Goal: Register for event/course

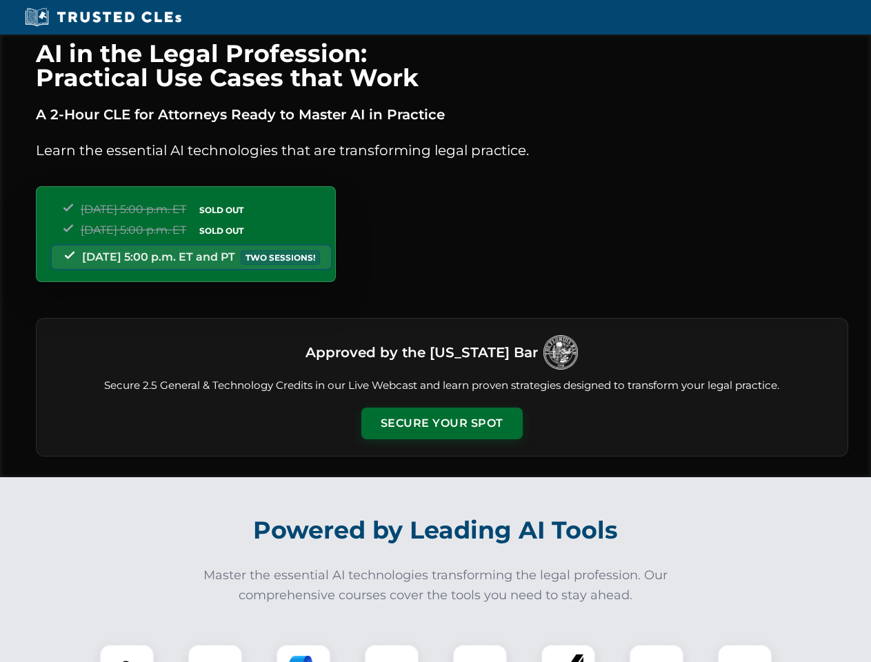
click at [441, 423] on button "Secure Your Spot" at bounding box center [441, 423] width 161 height 32
click at [127, 653] on img at bounding box center [127, 671] width 40 height 40
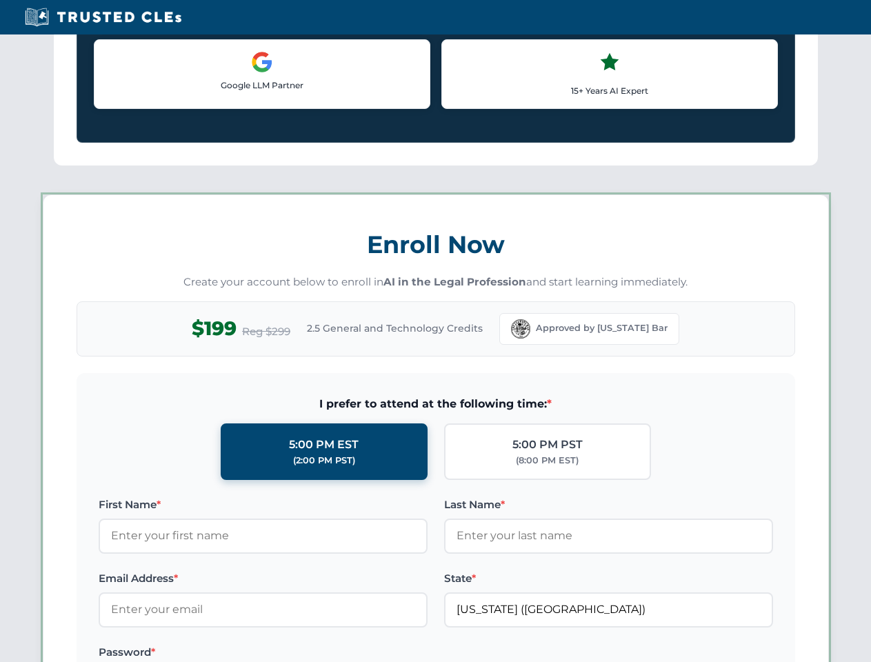
click at [303, 653] on label "Password *" at bounding box center [263, 652] width 329 height 17
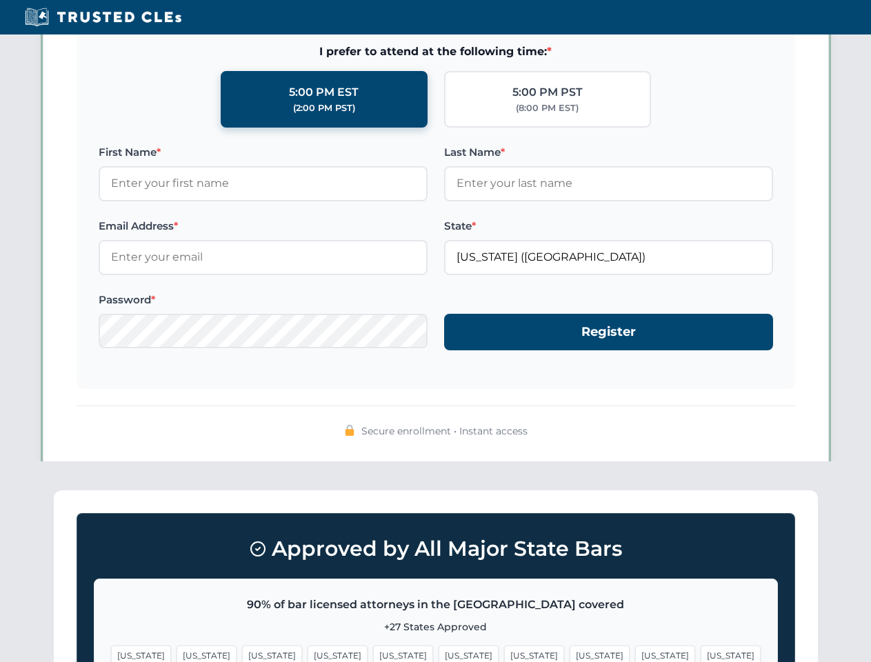
click at [504, 653] on span "[US_STATE]" at bounding box center [534, 655] width 60 height 20
click at [635, 653] on span "[US_STATE]" at bounding box center [665, 655] width 60 height 20
